Goal: Task Accomplishment & Management: Manage account settings

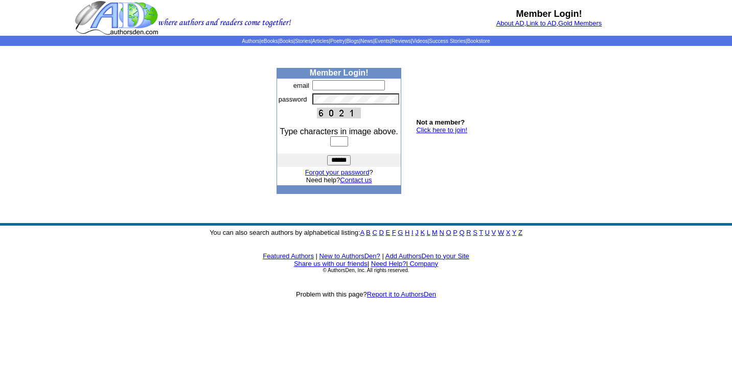
type input "**********"
click at [335, 144] on input "text" at bounding box center [339, 141] width 18 height 10
type input "****"
click at [327, 155] on input "******" at bounding box center [338, 160] width 23 height 10
